Goal: Task Accomplishment & Management: Use online tool/utility

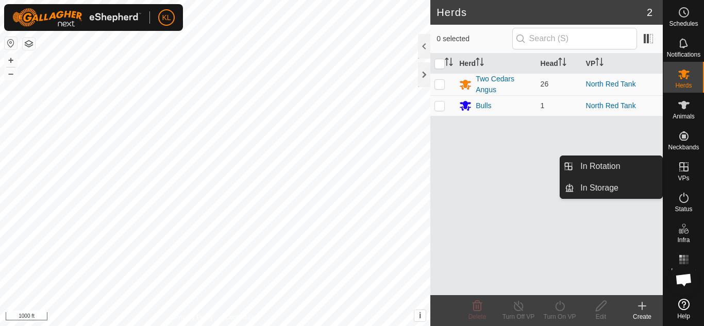
click at [686, 167] on icon at bounding box center [684, 166] width 9 height 9
click at [628, 168] on link "In Rotation" at bounding box center [618, 166] width 88 height 21
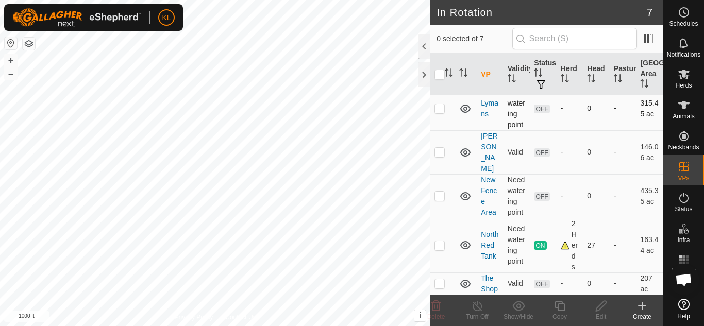
scroll to position [150, 0]
click at [443, 244] on p-tablecheckbox at bounding box center [440, 245] width 10 height 8
checkbox input "true"
click at [476, 303] on icon at bounding box center [477, 306] width 13 height 12
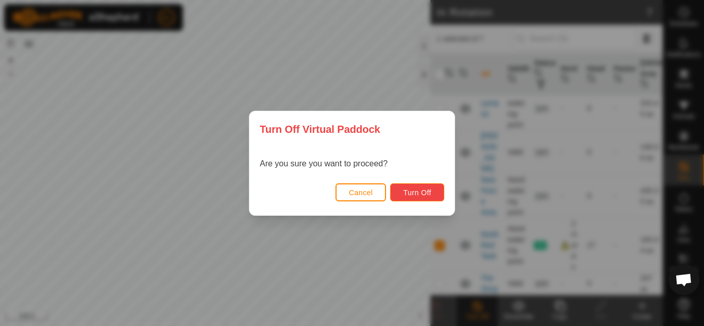
click at [432, 193] on button "Turn Off" at bounding box center [417, 193] width 54 height 18
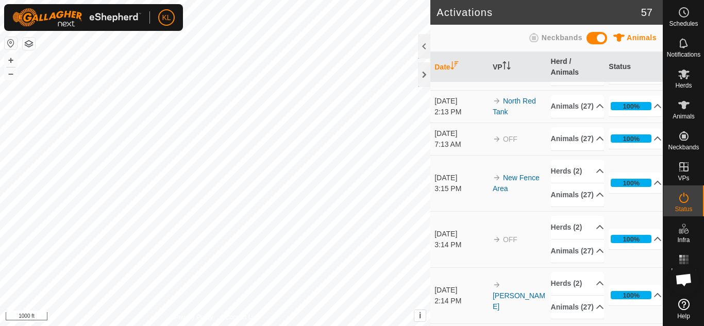
scroll to position [9, 0]
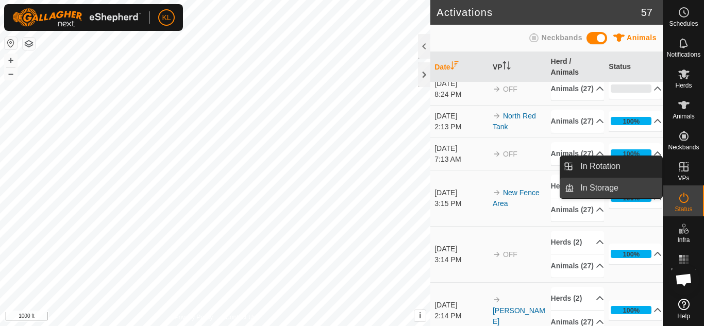
click at [614, 189] on link "In Storage" at bounding box center [618, 188] width 88 height 21
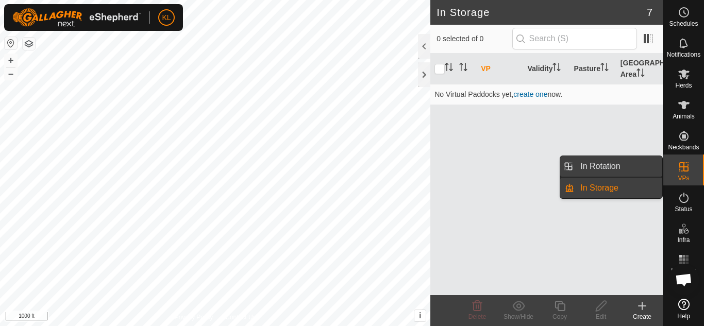
click at [585, 168] on link "In Rotation" at bounding box center [618, 166] width 88 height 21
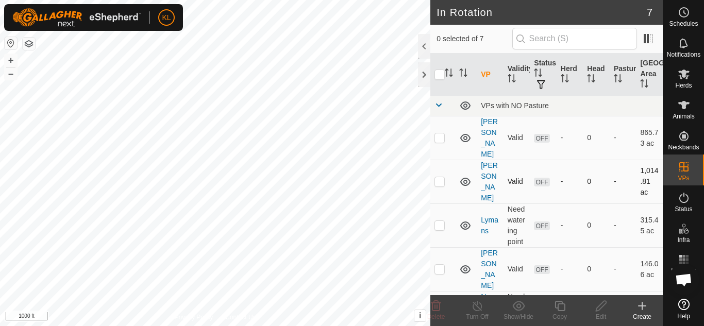
scroll to position [150, 0]
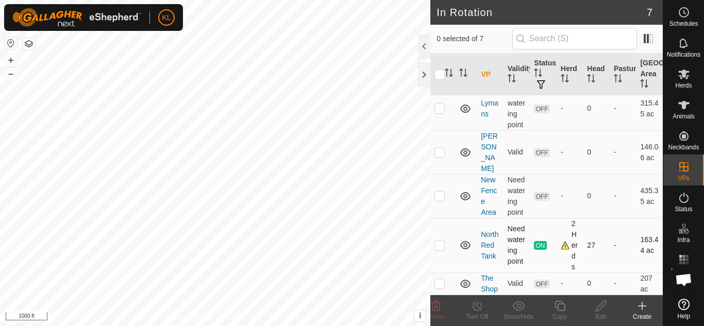
click at [441, 241] on p-checkbox at bounding box center [440, 245] width 10 height 8
click at [444, 241] on p-checkbox at bounding box center [440, 245] width 10 height 8
checkbox input "false"
click at [439, 192] on p-checkbox at bounding box center [440, 196] width 10 height 8
click at [441, 192] on p-checkbox at bounding box center [440, 196] width 10 height 8
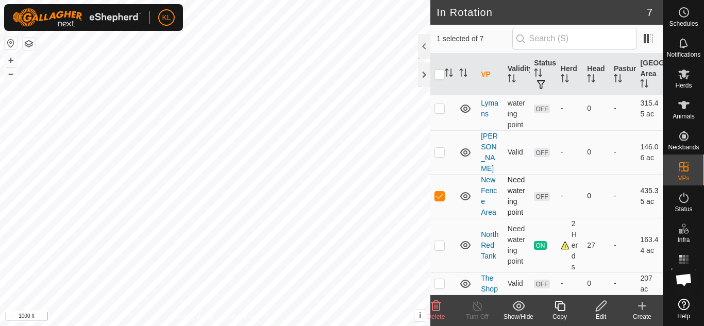
checkbox input "false"
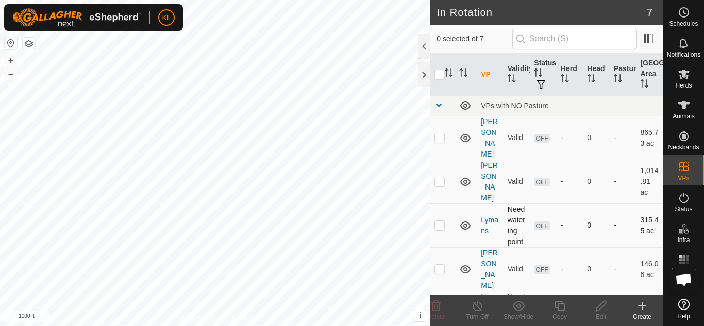
scroll to position [150, 0]
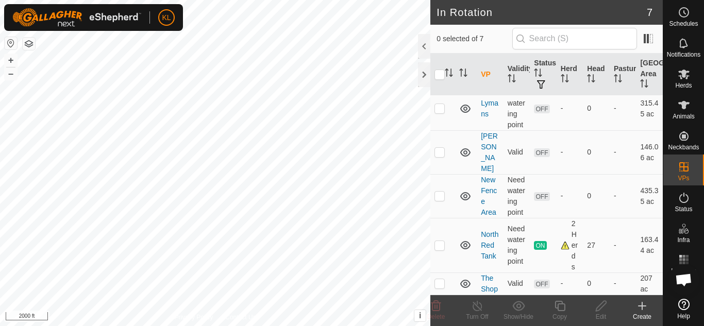
click at [222, 0] on html "KL Schedules Notifications Herds Animals Neckbands VPs Status Infra Heatmap Hel…" at bounding box center [352, 163] width 704 height 326
click at [247, 0] on html "KL Schedules Notifications Herds Animals Neckbands VPs Status Infra Heatmap Hel…" at bounding box center [352, 163] width 704 height 326
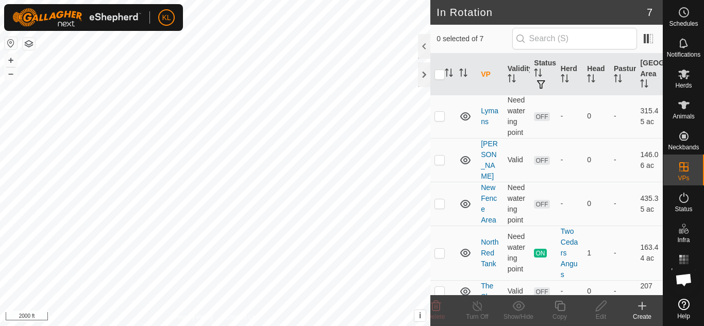
scroll to position [139, 0]
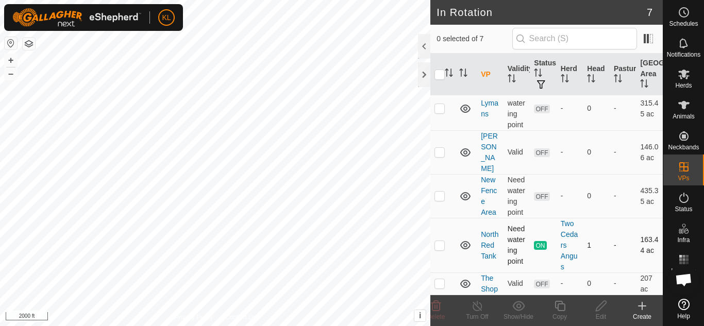
click at [440, 247] on p-checkbox at bounding box center [440, 245] width 10 height 8
checkbox input "true"
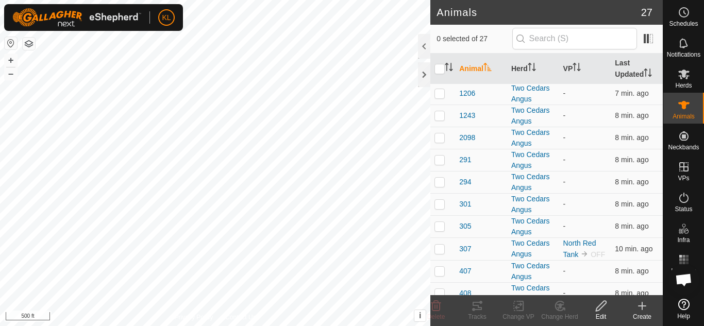
scroll to position [202, 0]
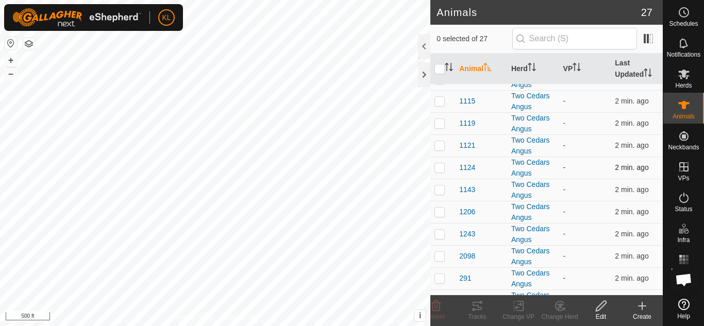
scroll to position [83, 0]
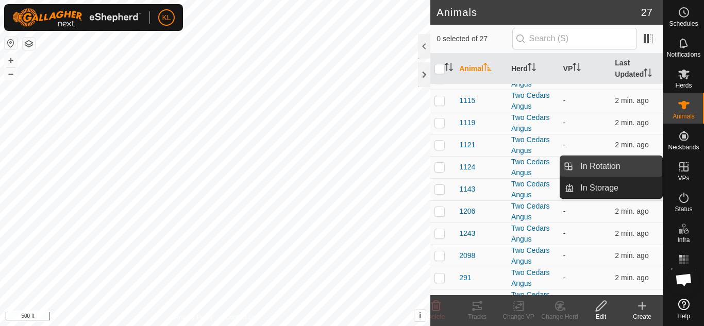
click at [615, 166] on link "In Rotation" at bounding box center [618, 166] width 88 height 21
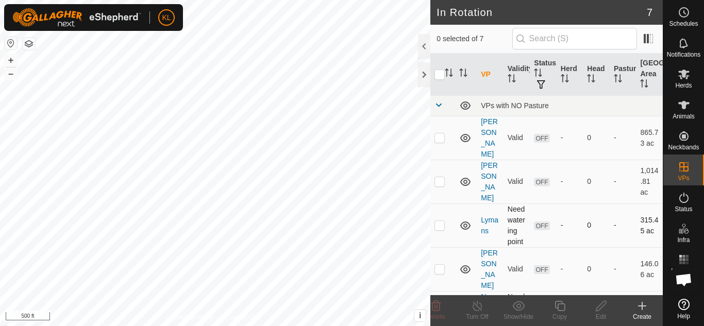
scroll to position [139, 0]
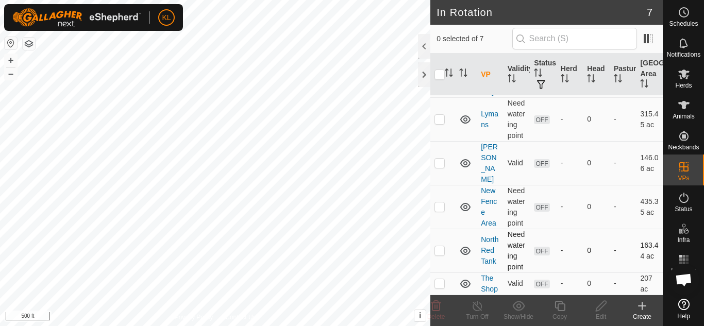
click at [437, 246] on p-checkbox at bounding box center [440, 250] width 10 height 8
checkbox input "true"
click at [602, 308] on icon at bounding box center [601, 306] width 10 height 10
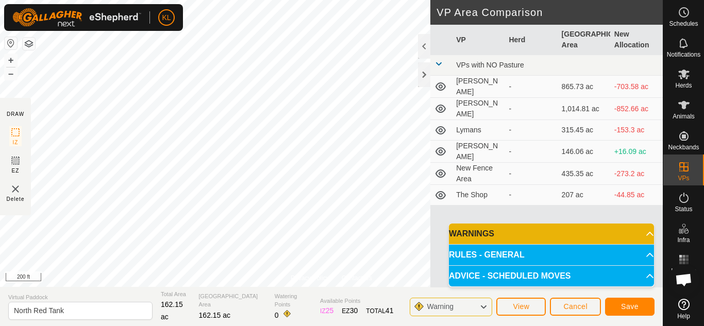
click at [201, 298] on div "Privacy Policy Contact Us + – ⇧ i This application includes HERE Maps. © 2024 H…" at bounding box center [331, 163] width 663 height 326
click at [3, 141] on div "Privacy Policy Contact Us Status: OFF Type: Inclusion Zone + – ⇧ i This applica…" at bounding box center [331, 163] width 663 height 326
click at [345, 0] on html "KL Schedules Notifications Herds Animals Neckbands VPs Status Infra Heatmap Hel…" at bounding box center [352, 163] width 704 height 326
click at [356, 0] on html "KL Schedules Notifications Herds Animals Neckbands VPs Status Infra Heatmap Hel…" at bounding box center [352, 163] width 704 height 326
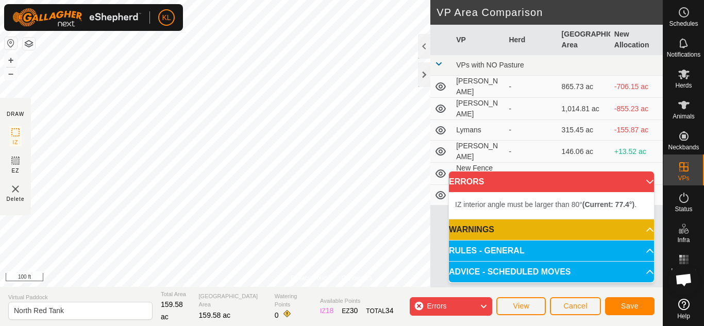
click at [154, 322] on div "Privacy Policy Contact Us Status: OFF Type: Inclusion Zone + – ⇧ i This applica…" at bounding box center [331, 163] width 663 height 326
click at [161, 294] on div "Privacy Policy Contact Us Status: OFF Type: Inclusion Zone + – ⇧ i This applica…" at bounding box center [331, 163] width 663 height 326
click at [2, 144] on div "Privacy Policy Contact Us Status: OFF Type: Inclusion Zone + – ⇧ i This applica…" at bounding box center [331, 163] width 663 height 326
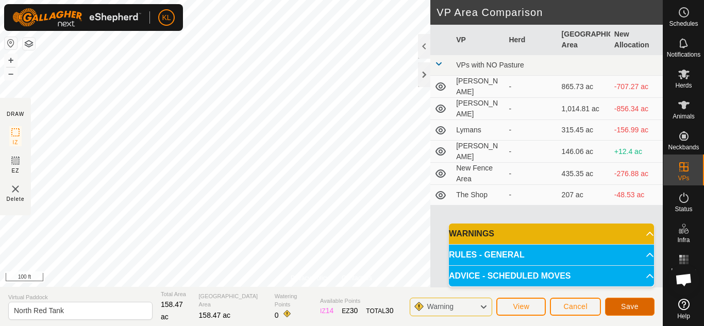
click at [624, 306] on span "Save" at bounding box center [630, 307] width 18 height 8
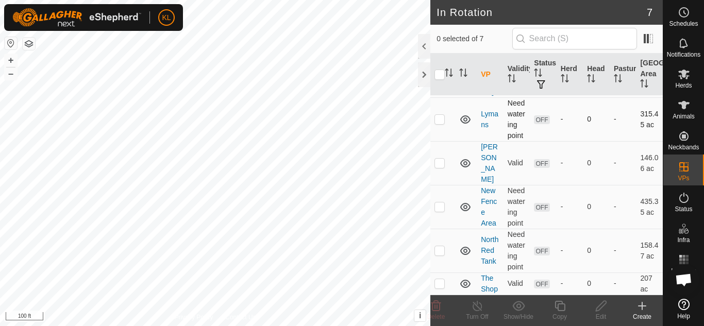
scroll to position [121, 0]
click at [442, 255] on p-checkbox at bounding box center [440, 250] width 10 height 8
checkbox input "true"
click at [686, 84] on span "Herds" at bounding box center [683, 85] width 16 height 6
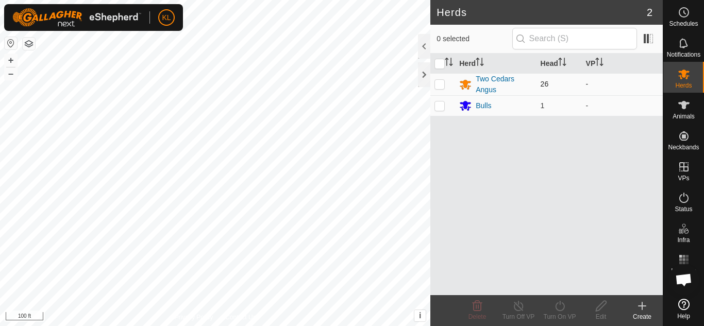
click at [440, 87] on p-checkbox at bounding box center [440, 84] width 10 height 8
checkbox input "true"
click at [441, 106] on p-checkbox at bounding box center [440, 106] width 10 height 8
checkbox input "true"
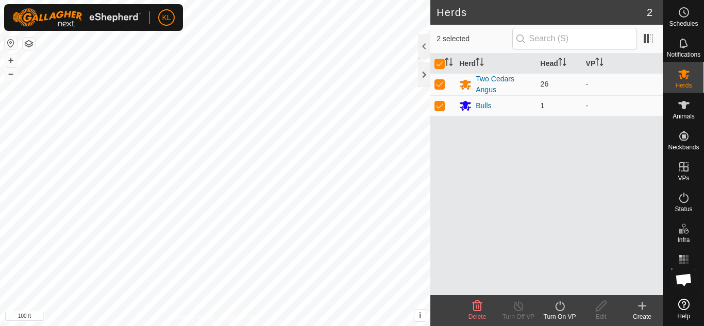
click at [559, 310] on icon at bounding box center [560, 306] width 13 height 12
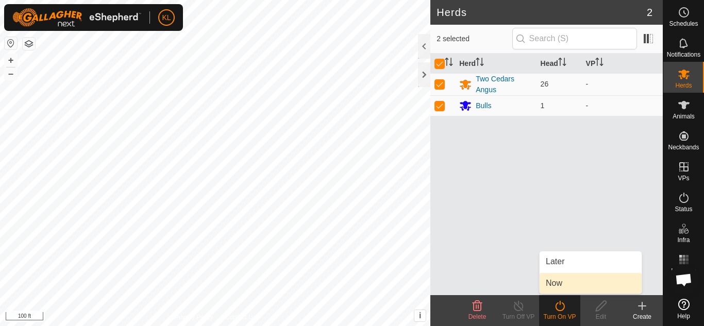
click at [557, 282] on link "Now" at bounding box center [591, 283] width 102 height 21
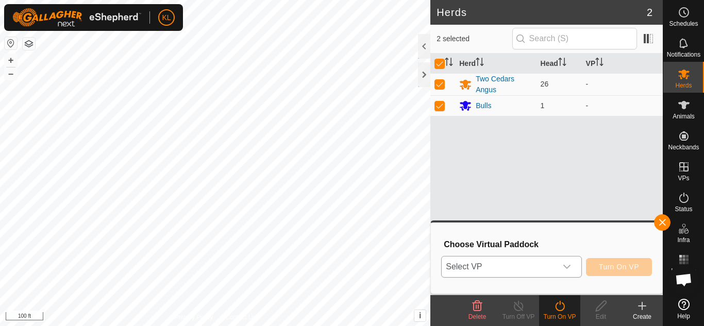
click at [567, 268] on icon "dropdown trigger" at bounding box center [567, 267] width 7 height 4
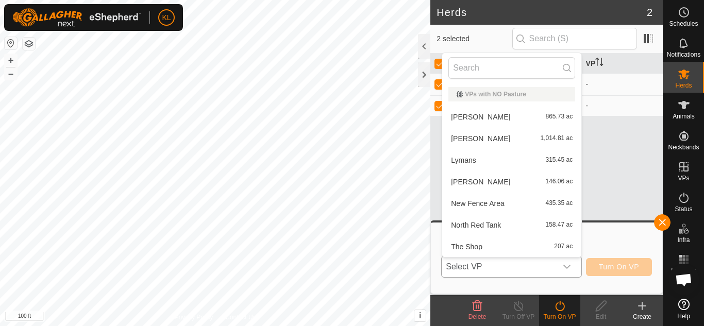
click at [502, 227] on li "North Red Tank 158.47 ac" at bounding box center [511, 225] width 139 height 21
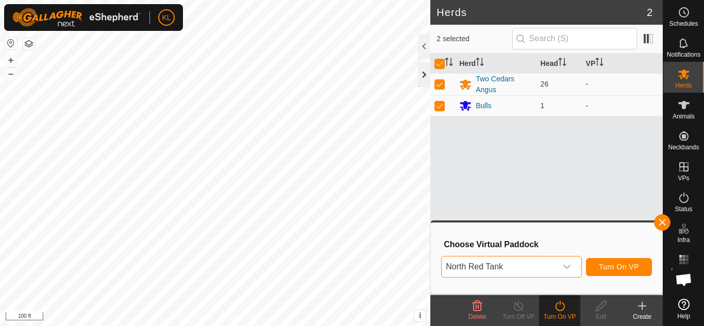
click at [424, 77] on div at bounding box center [424, 74] width 12 height 25
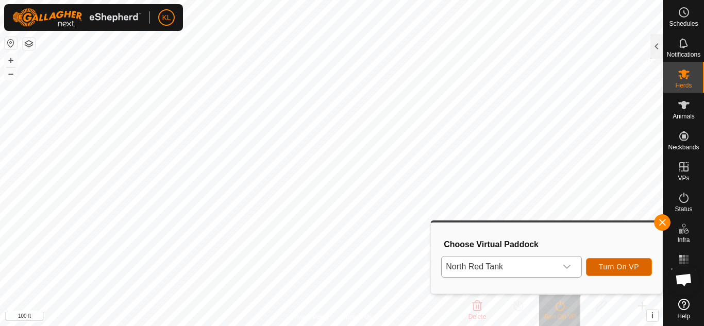
click at [633, 264] on span "Turn On VP" at bounding box center [619, 267] width 40 height 8
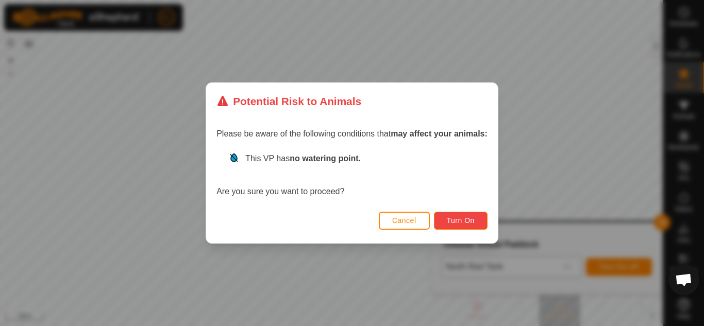
click at [460, 220] on span "Turn On" at bounding box center [461, 221] width 28 height 8
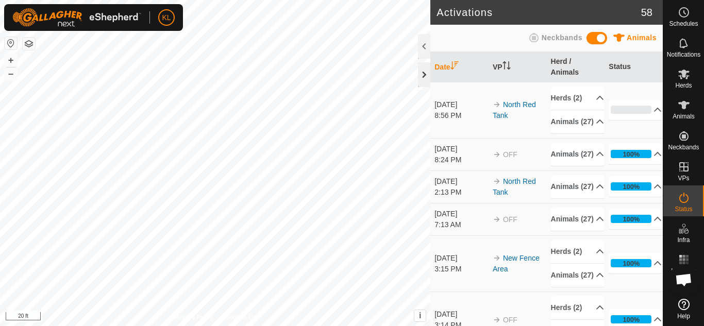
click at [423, 76] on div at bounding box center [424, 74] width 12 height 25
